Goal: Navigation & Orientation: Find specific page/section

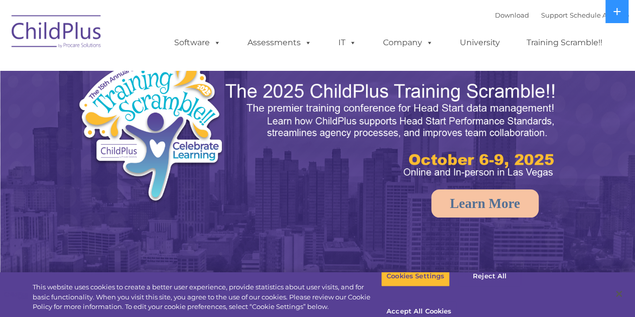
select select "MEDIUM"
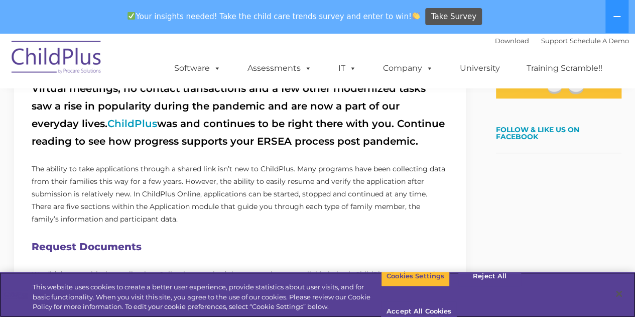
scroll to position [554, 0]
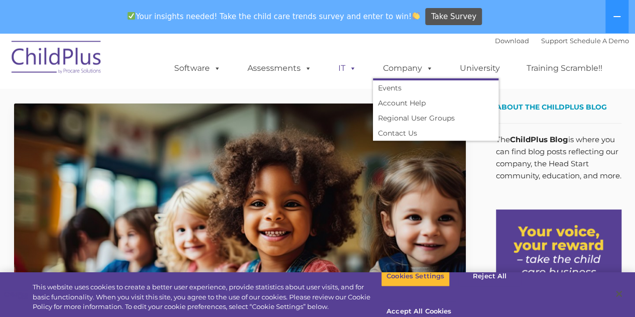
click at [360, 73] on link "IT" at bounding box center [347, 68] width 38 height 20
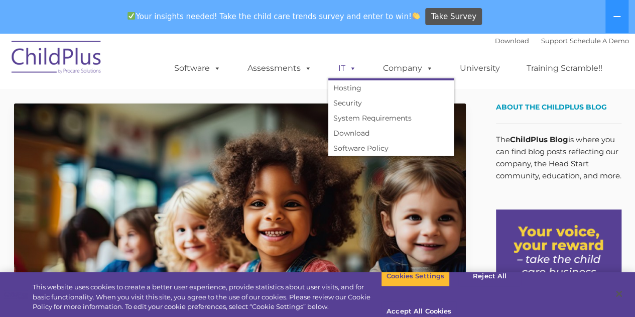
scroll to position [33, 0]
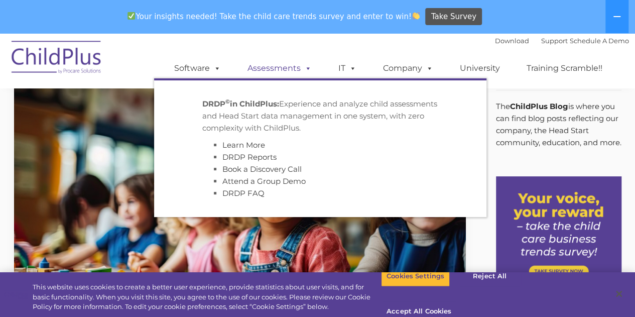
click at [283, 73] on link "Assessments" at bounding box center [279, 68] width 84 height 20
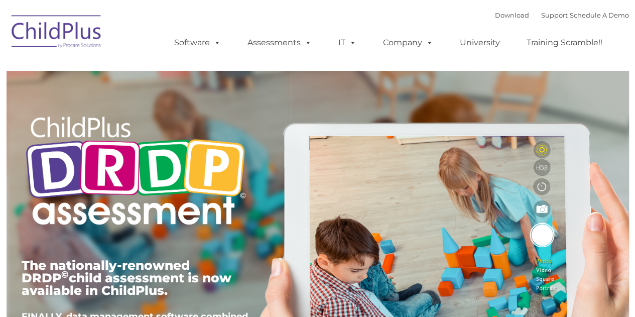
type input ""
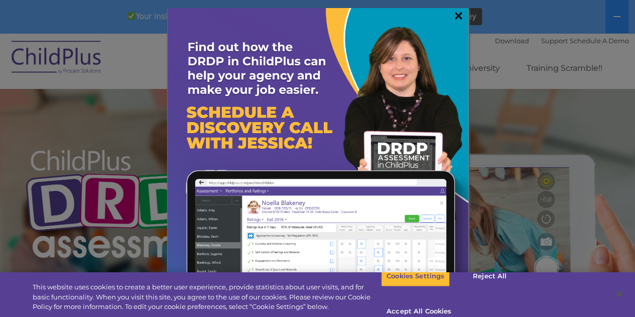
click at [454, 17] on link "×" at bounding box center [459, 16] width 12 height 10
